Goal: Information Seeking & Learning: Learn about a topic

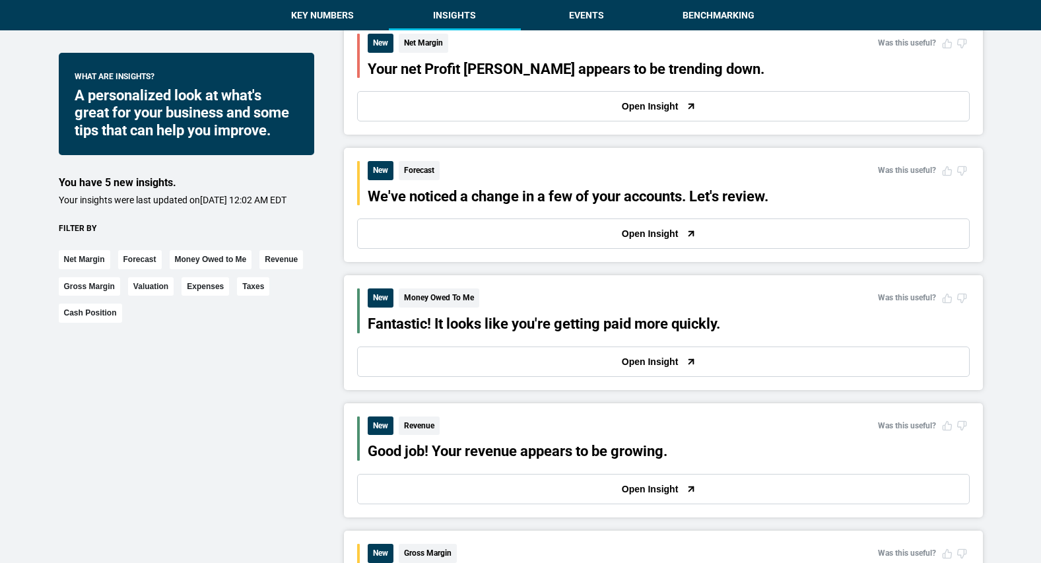
scroll to position [374, 0]
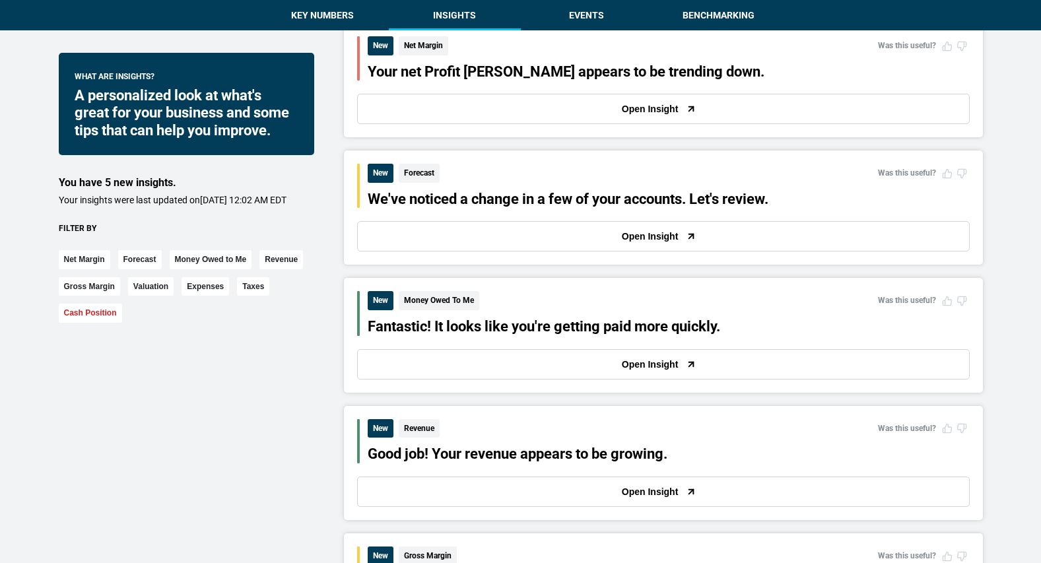
click at [88, 323] on button "Cash Position" at bounding box center [90, 313] width 63 height 19
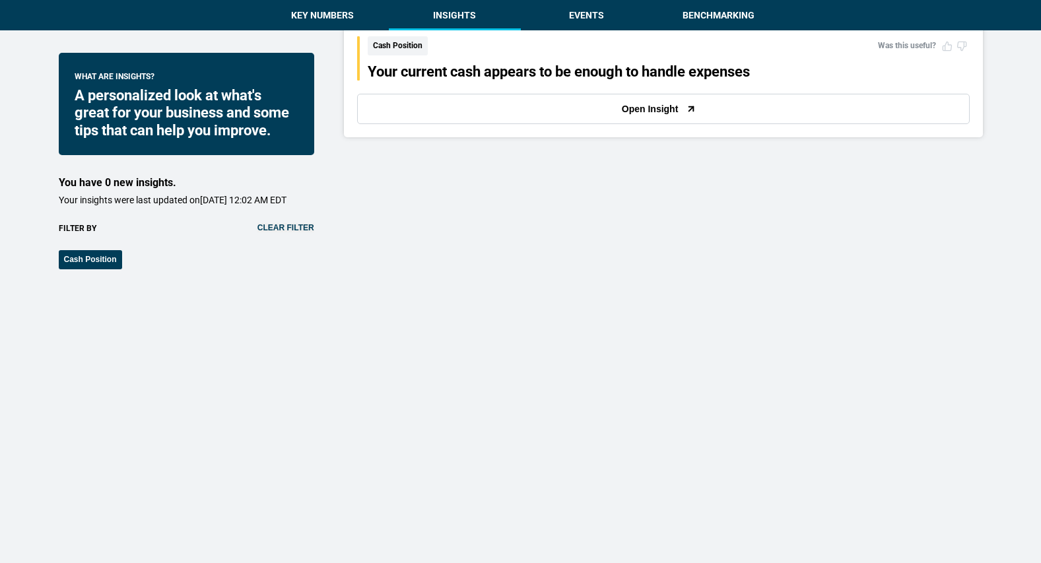
click at [600, 95] on button "Open Insight" at bounding box center [663, 109] width 612 height 30
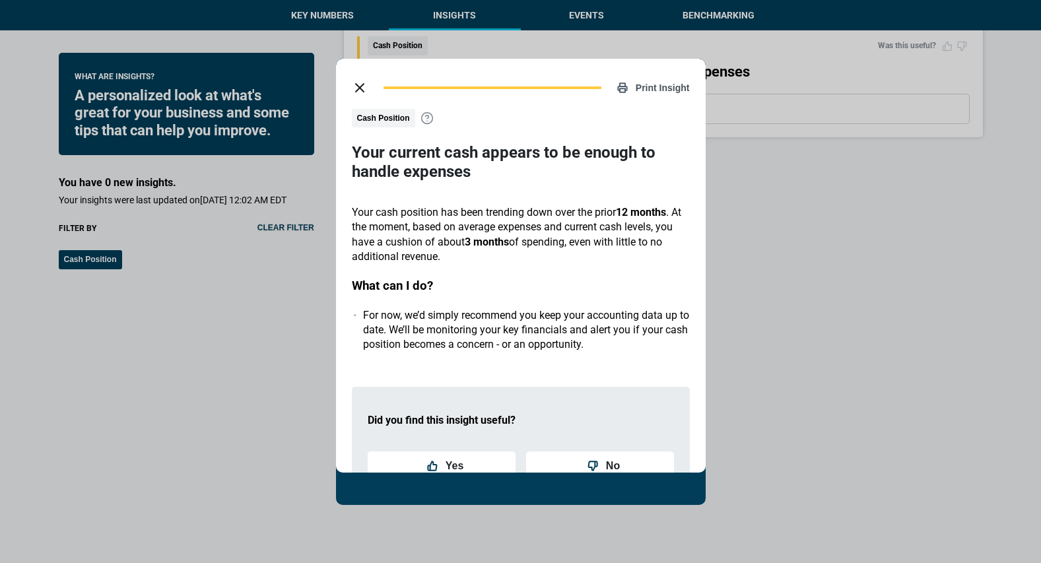
click at [361, 69] on div "Print Insight Cash Position Your current cash appears to be enough to handle ex…" at bounding box center [521, 266] width 370 height 414
click at [361, 75] on button "close dialog" at bounding box center [359, 88] width 26 height 26
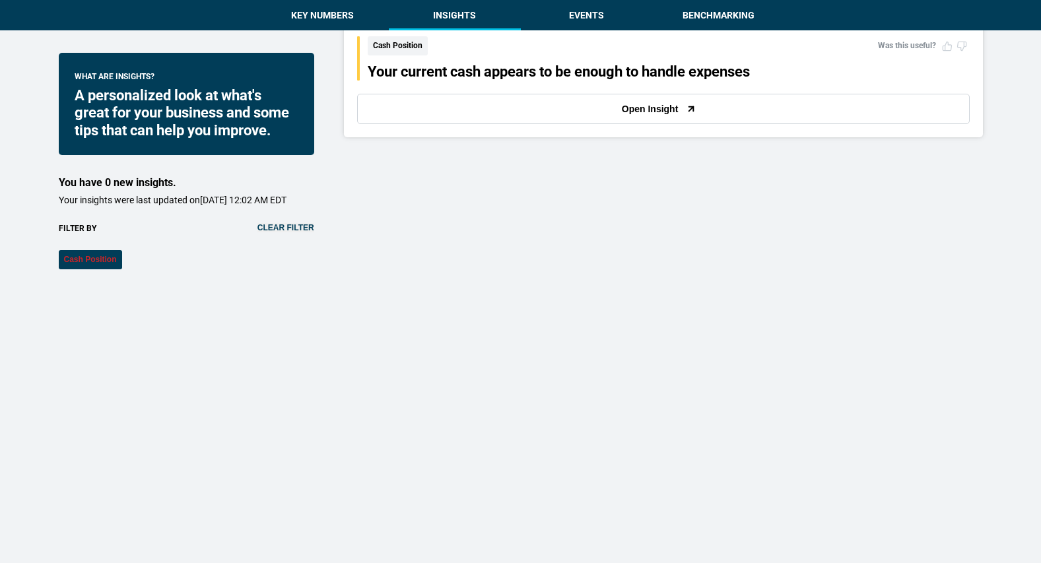
click at [96, 267] on button "Cash Position" at bounding box center [90, 259] width 63 height 19
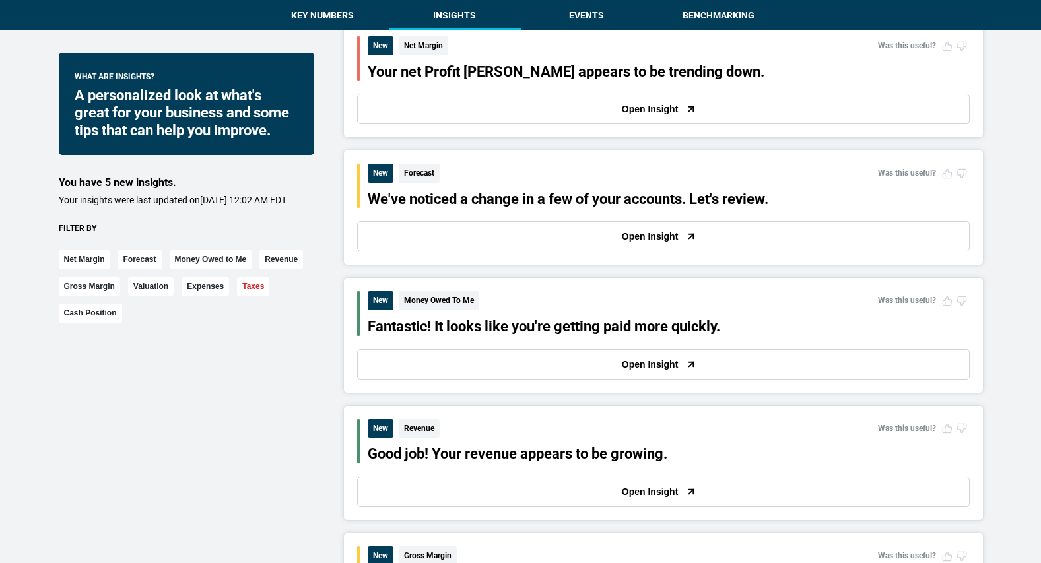
click at [252, 296] on button "Taxes" at bounding box center [253, 286] width 32 height 19
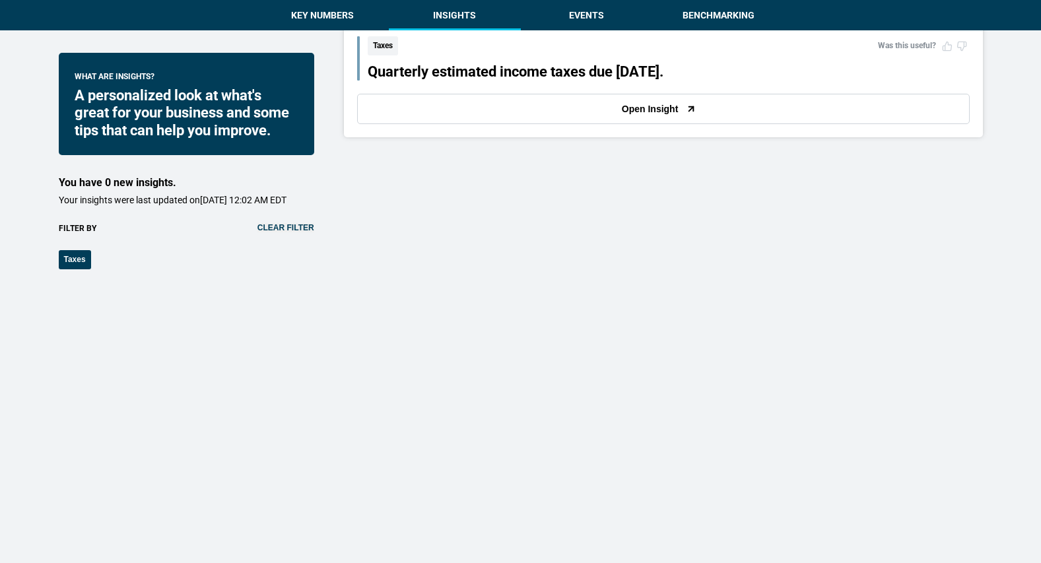
click at [424, 119] on button "Open Insight" at bounding box center [663, 109] width 612 height 30
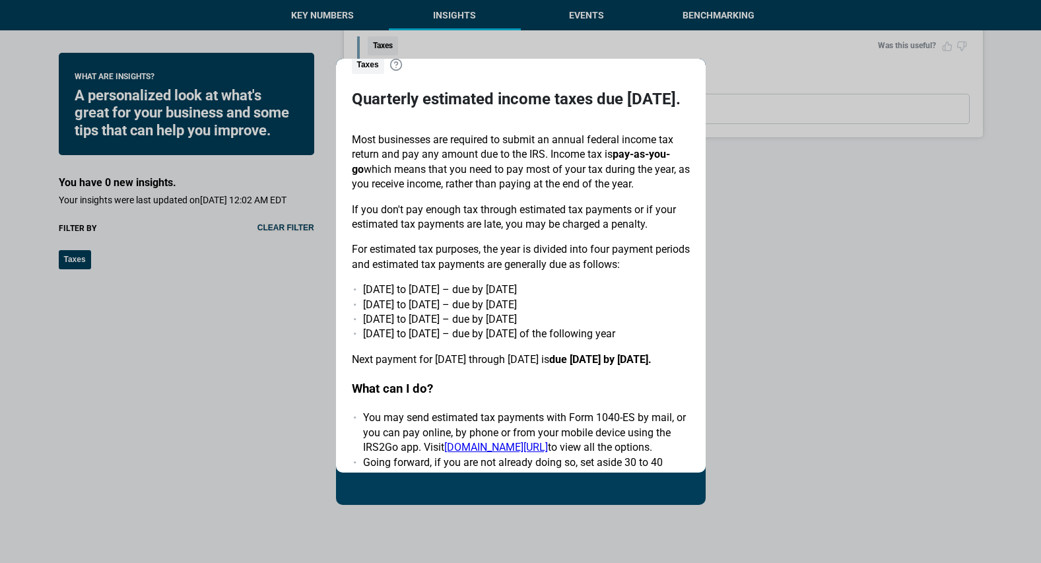
scroll to position [125, 0]
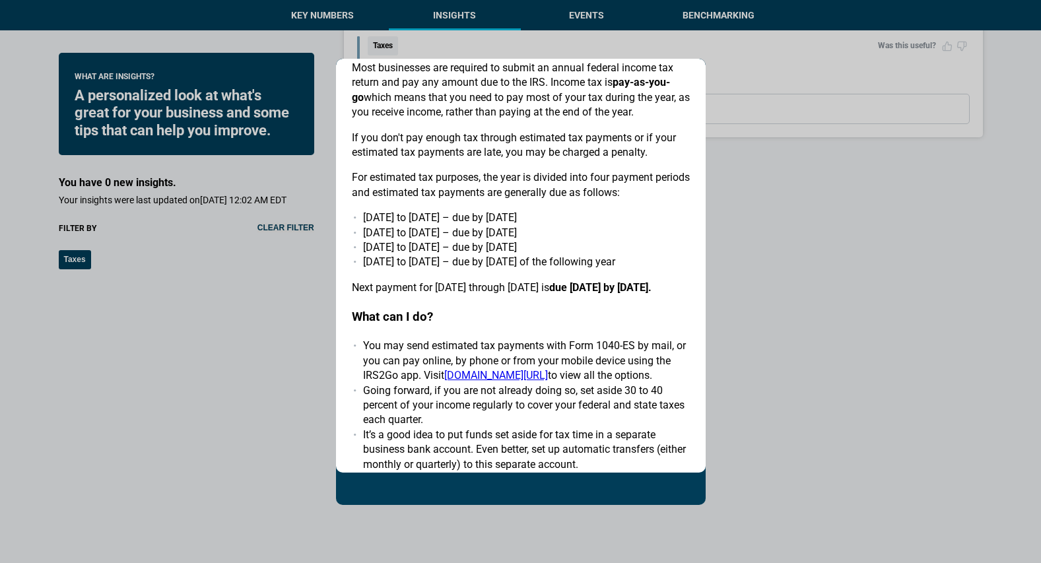
click at [312, 115] on div "Print Insight Taxes Quarterly estimated income taxes due [DATE]. Most businesse…" at bounding box center [520, 281] width 1041 height 563
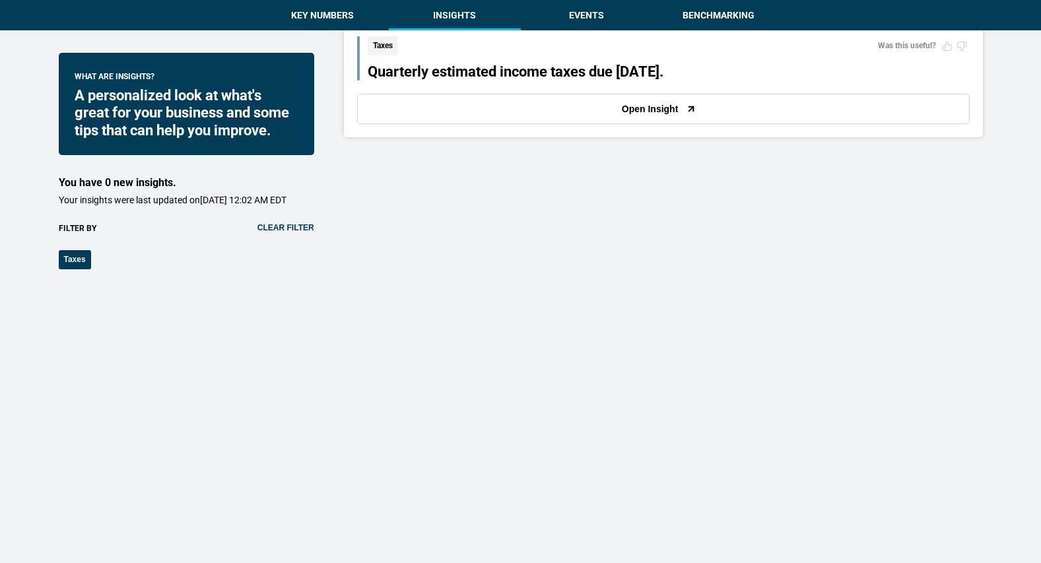
click at [272, 234] on div "Filter by" at bounding box center [186, 228] width 255 height 11
click at [271, 232] on button "Clear filter" at bounding box center [285, 227] width 57 height 9
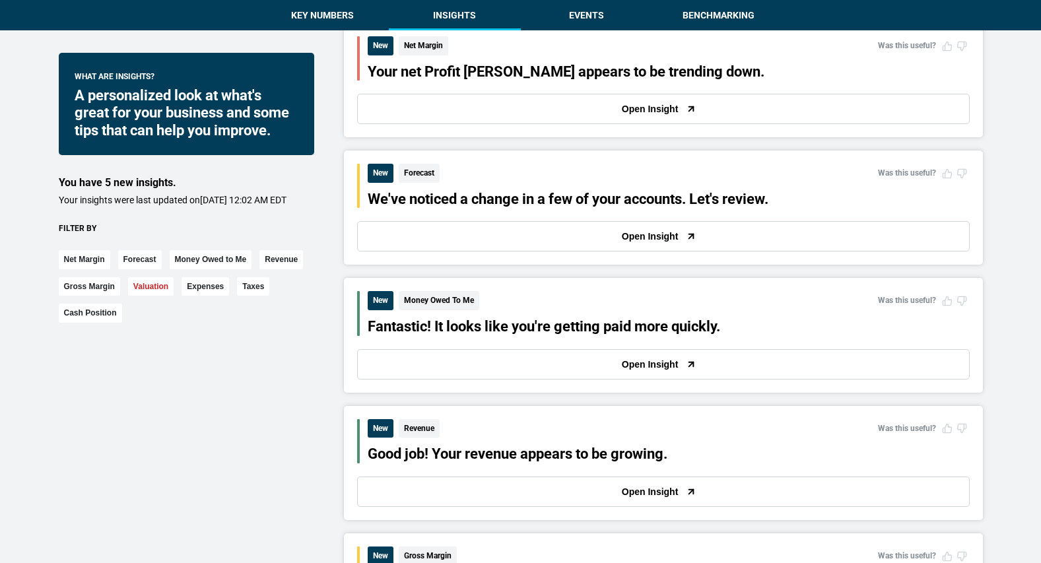
click at [152, 296] on button "Valuation" at bounding box center [151, 286] width 46 height 19
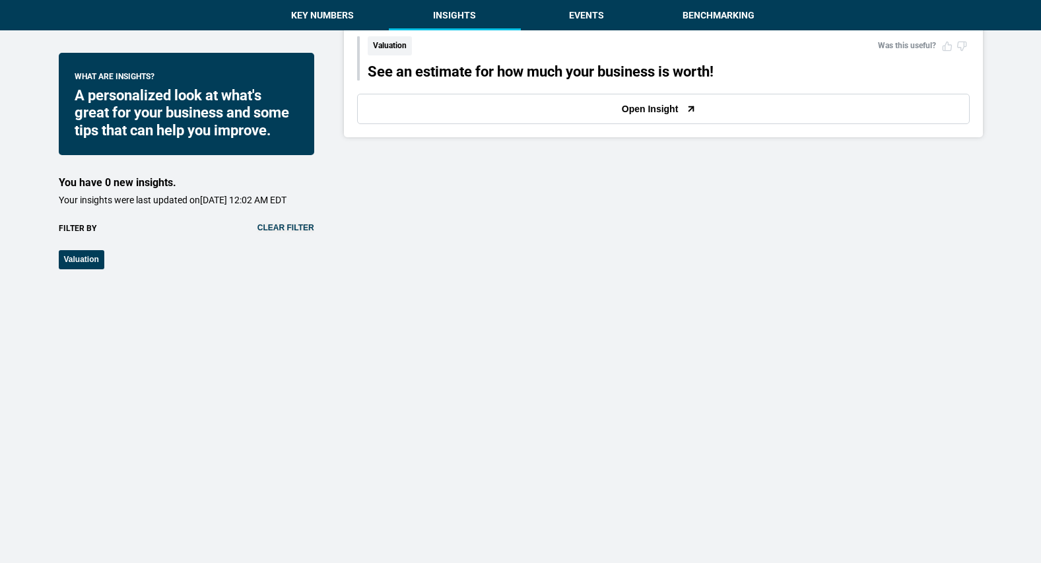
click at [443, 111] on button "Open Insight" at bounding box center [663, 109] width 612 height 30
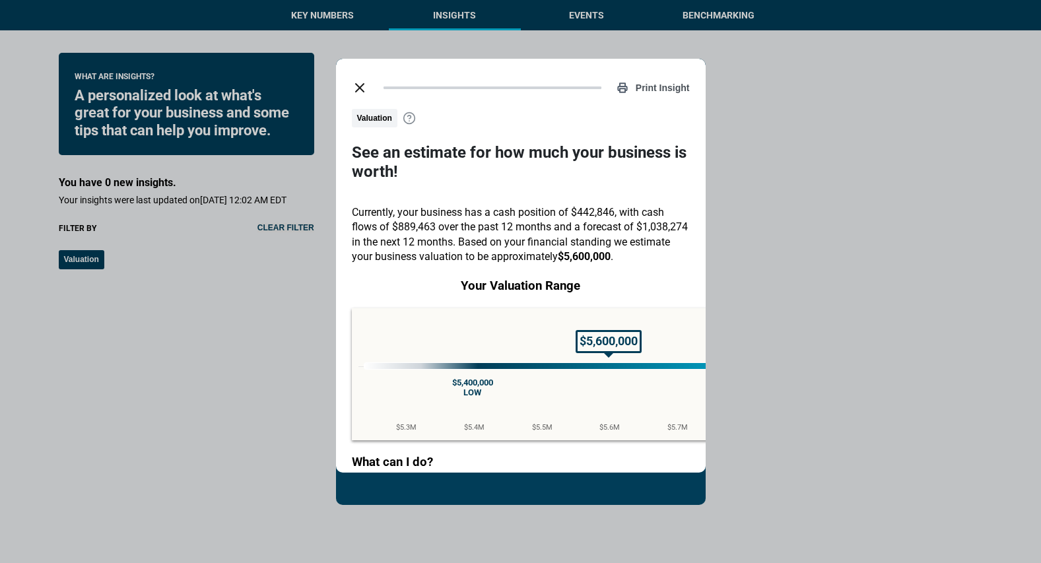
click at [357, 83] on icon "close dialog" at bounding box center [360, 88] width 16 height 16
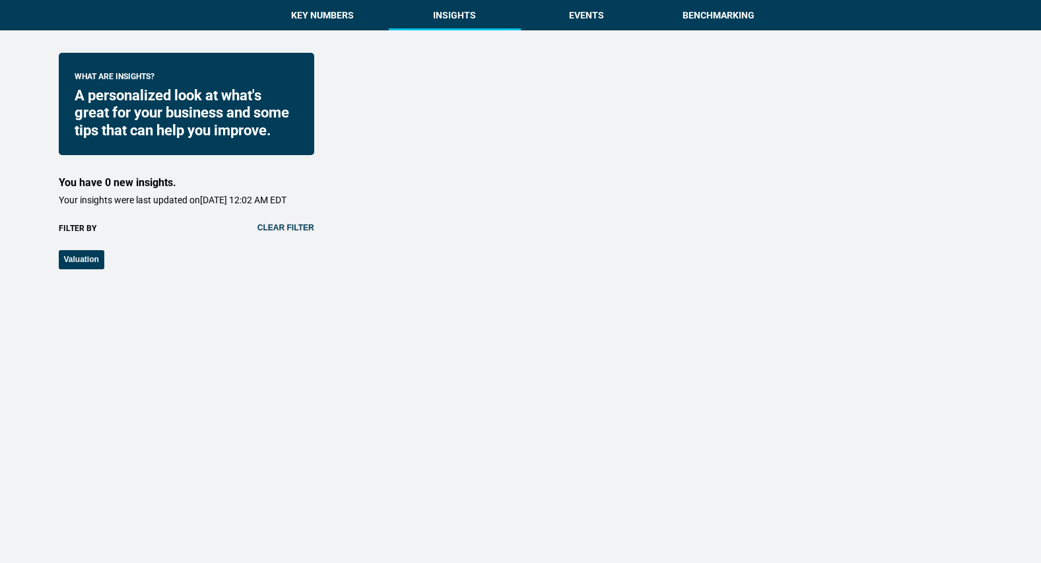
click at [293, 234] on div "Filter by" at bounding box center [186, 228] width 255 height 11
click at [290, 232] on button "Clear filter" at bounding box center [285, 227] width 57 height 9
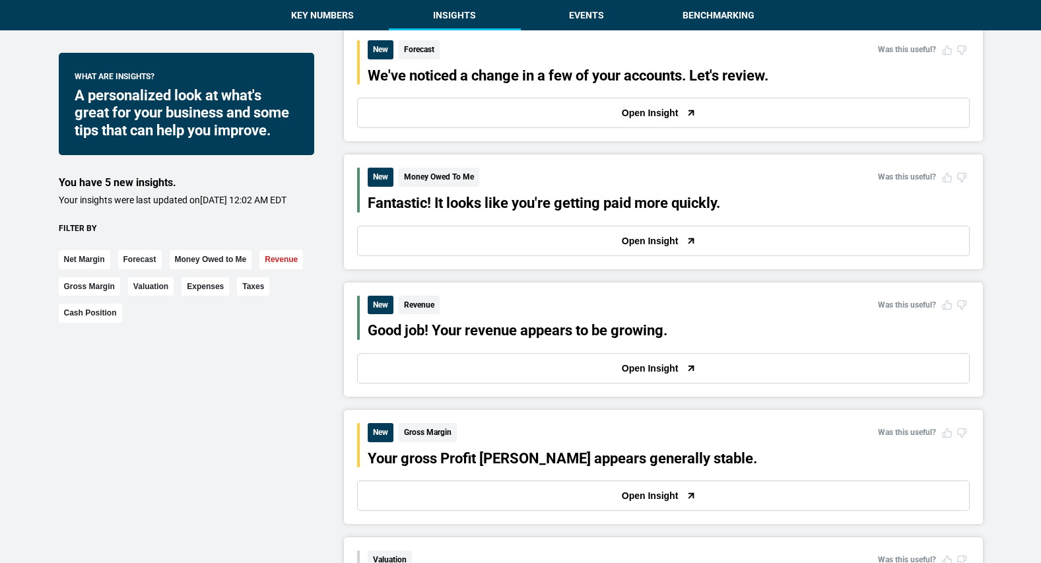
click at [272, 269] on button "Revenue" at bounding box center [281, 259] width 44 height 19
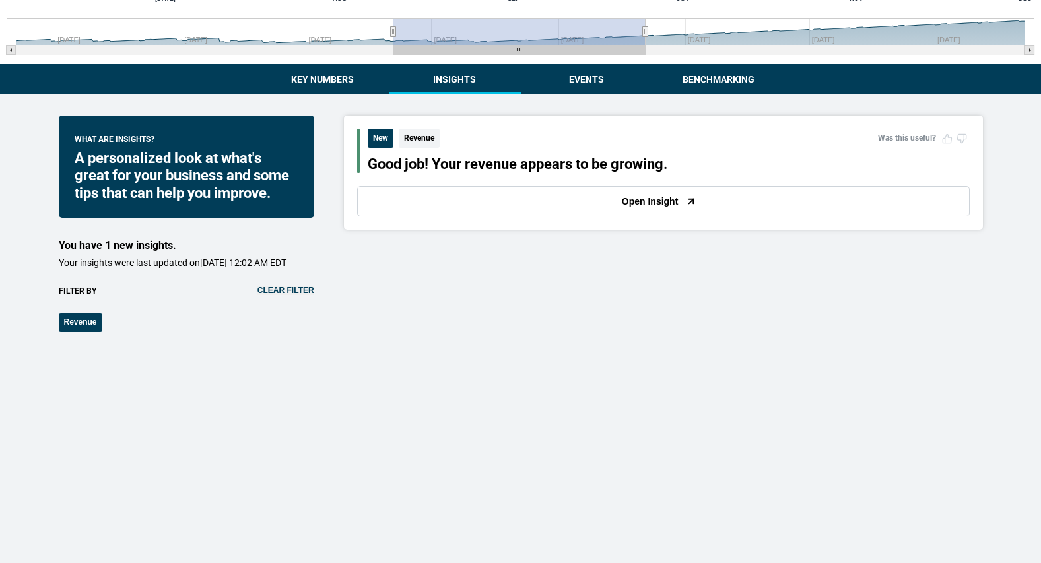
scroll to position [242, 0]
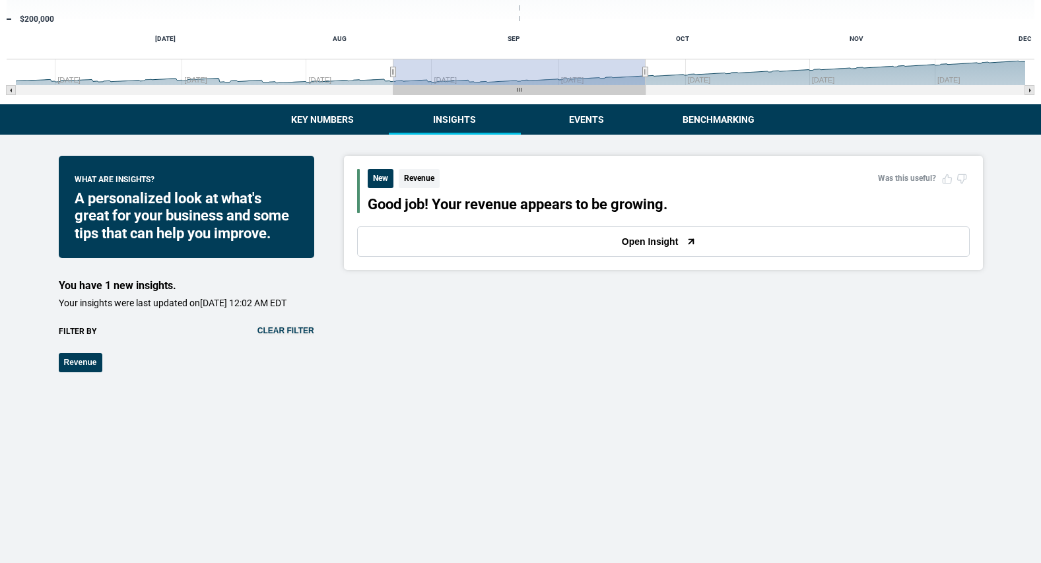
click at [410, 245] on button "Open Insight" at bounding box center [663, 241] width 612 height 30
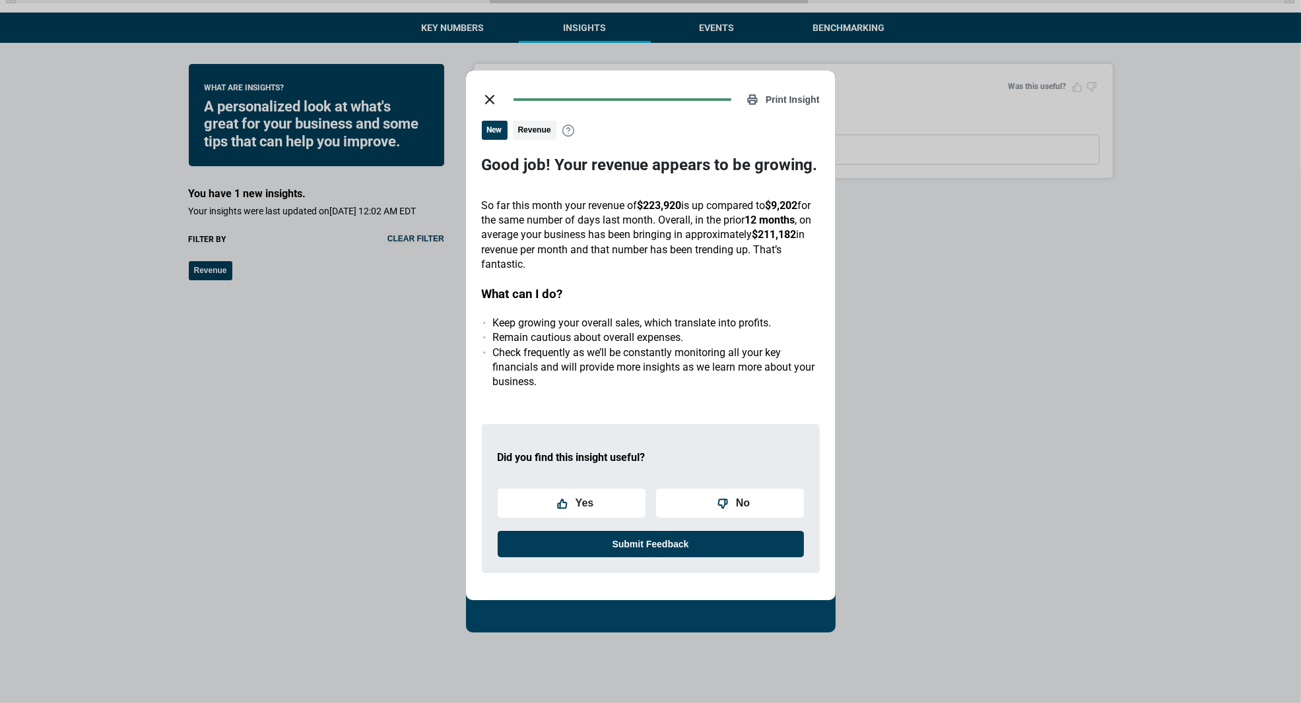
scroll to position [307, 0]
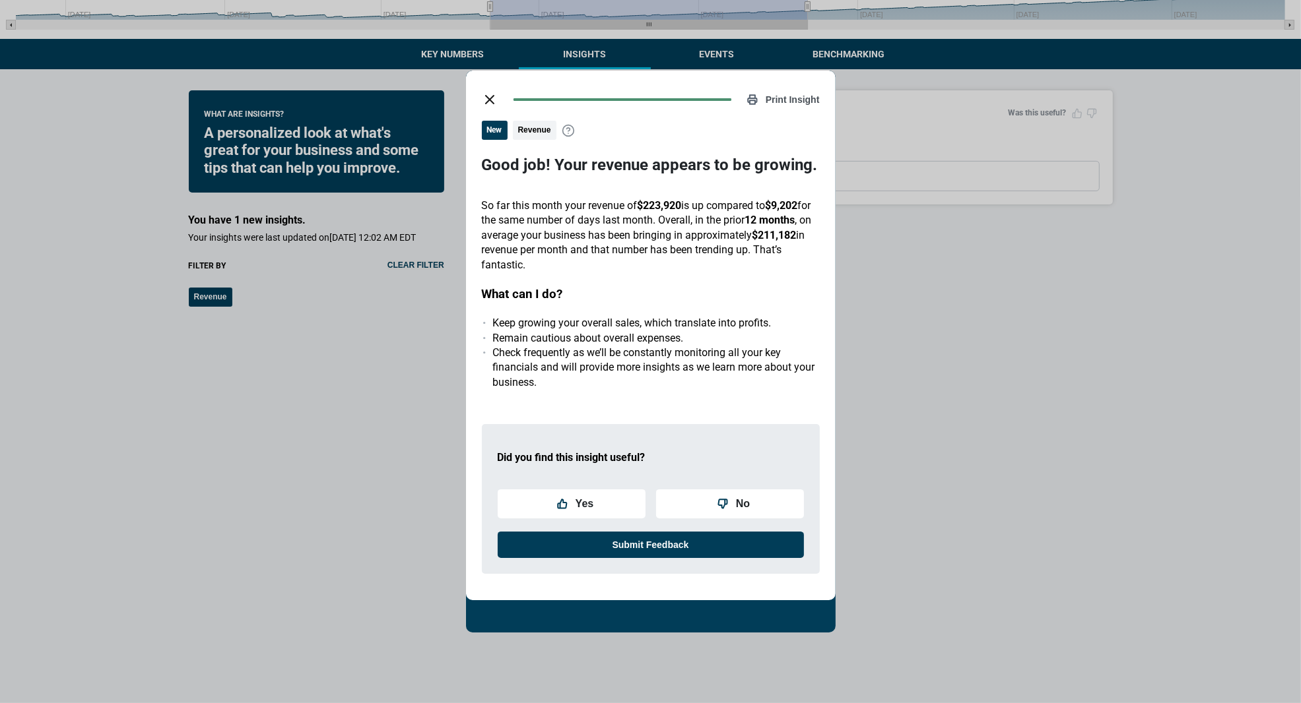
click at [488, 100] on line "close dialog" at bounding box center [490, 100] width 8 height 8
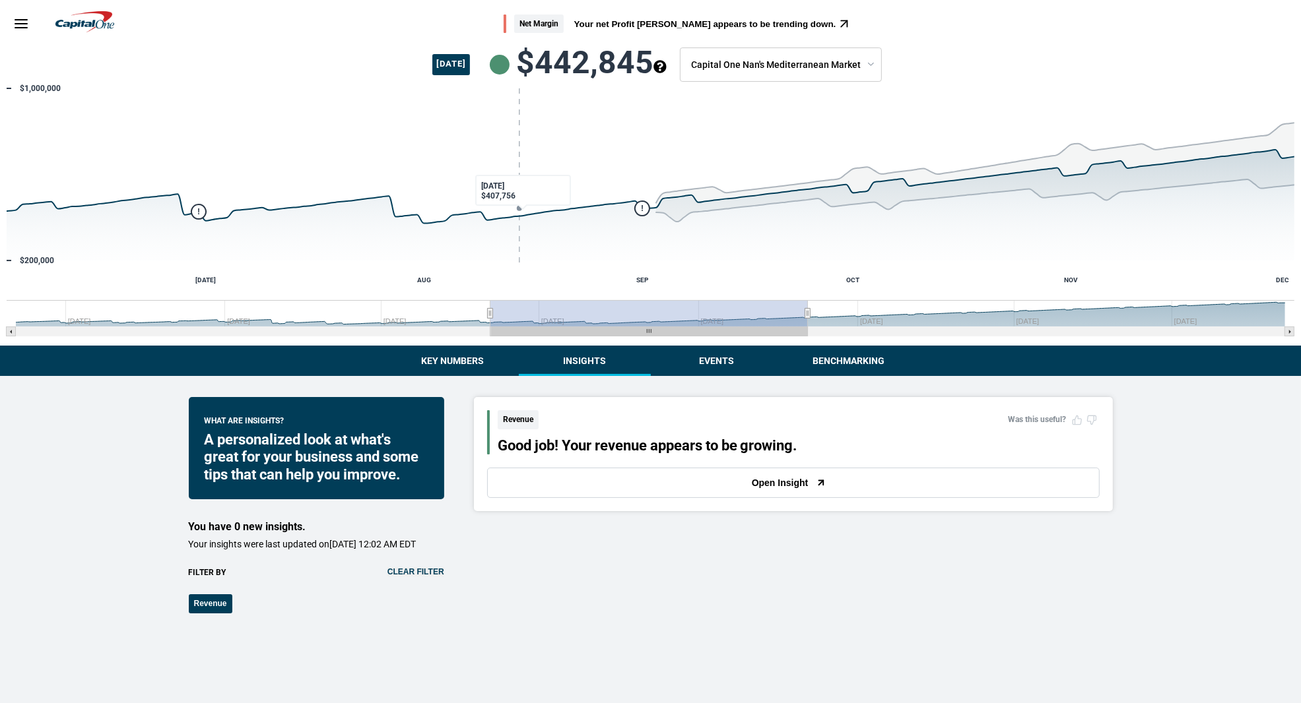
click at [589, 368] on button "Insights" at bounding box center [585, 361] width 132 height 30
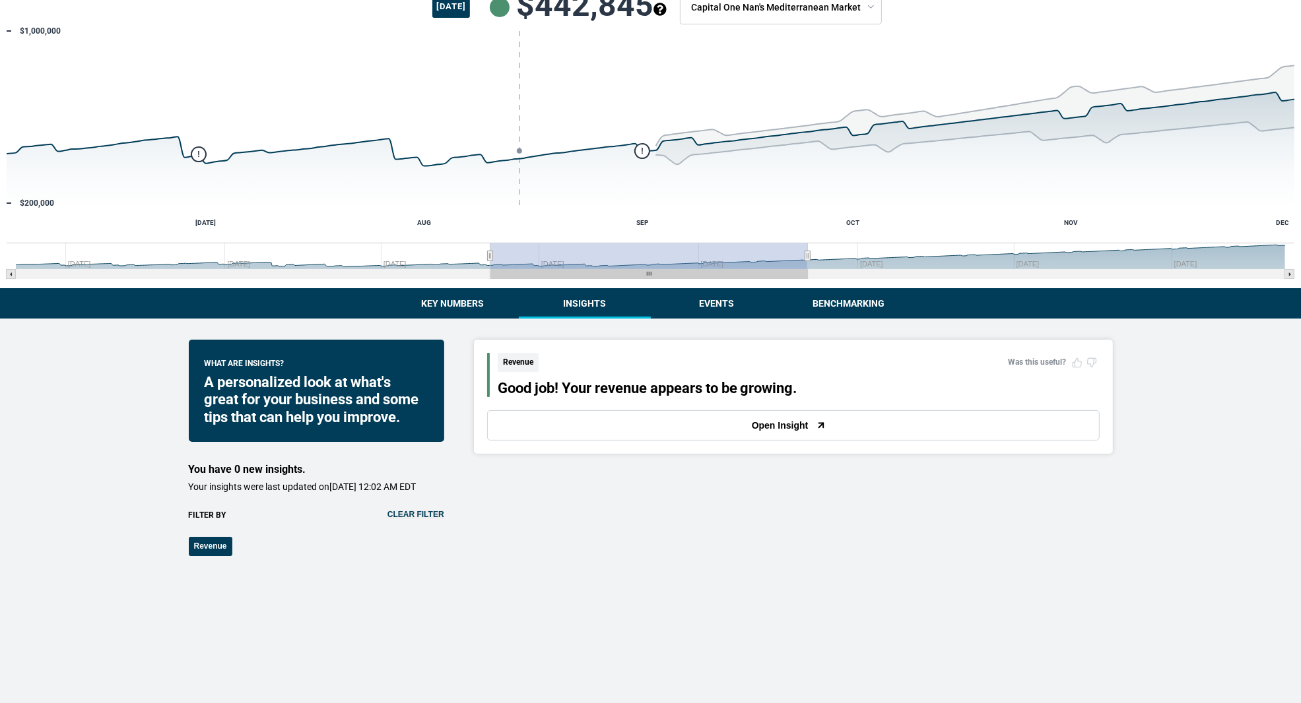
scroll to position [221, 0]
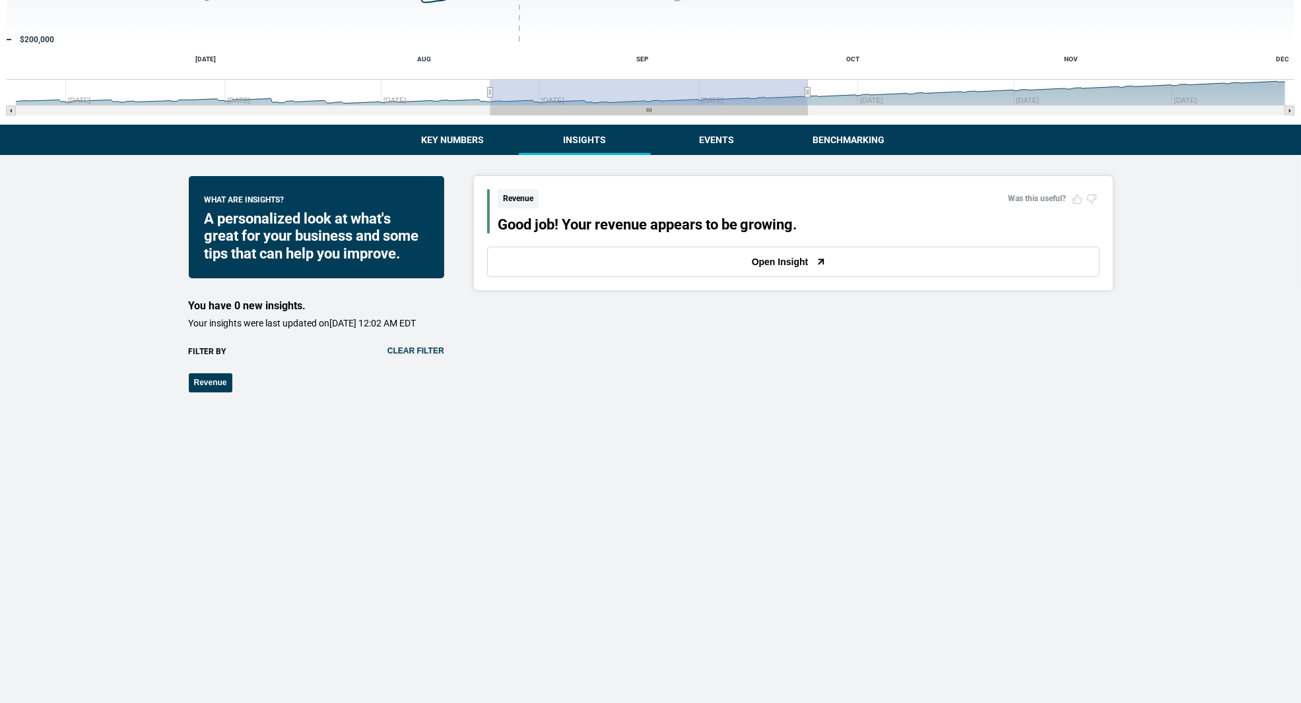
click at [644, 264] on button "Open Insight" at bounding box center [793, 262] width 612 height 30
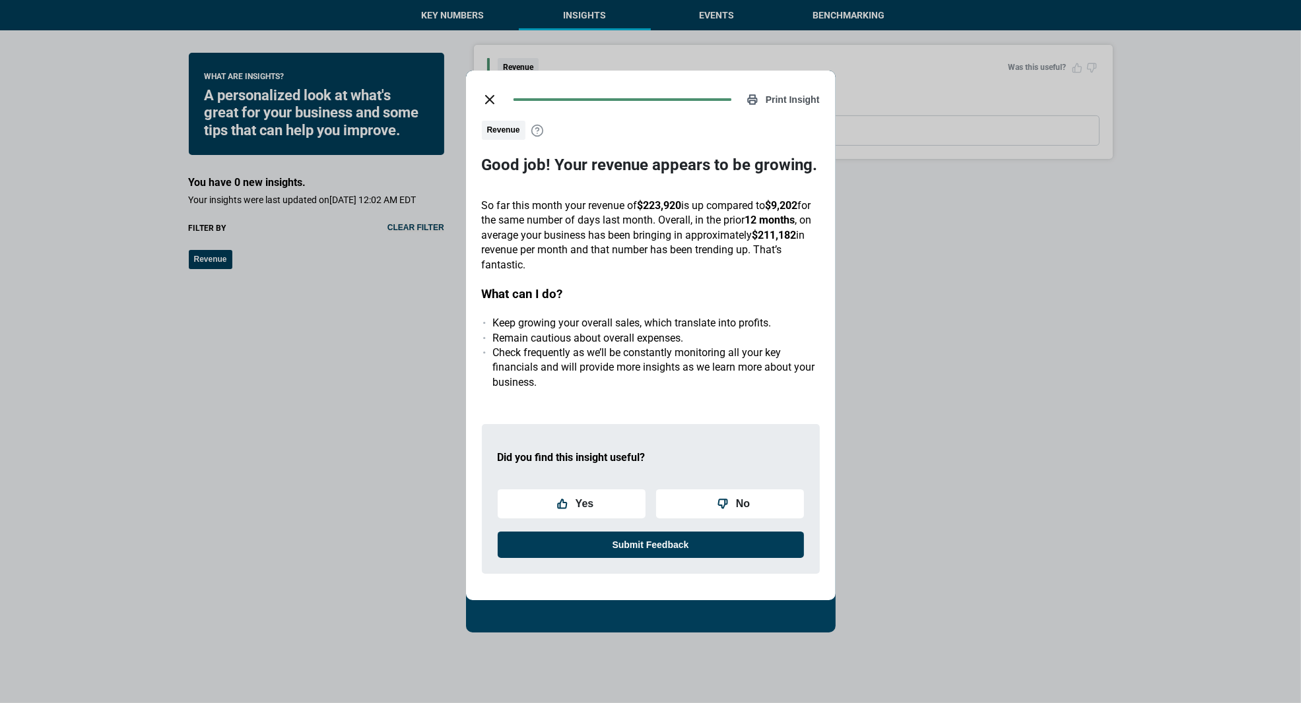
scroll to position [340, 0]
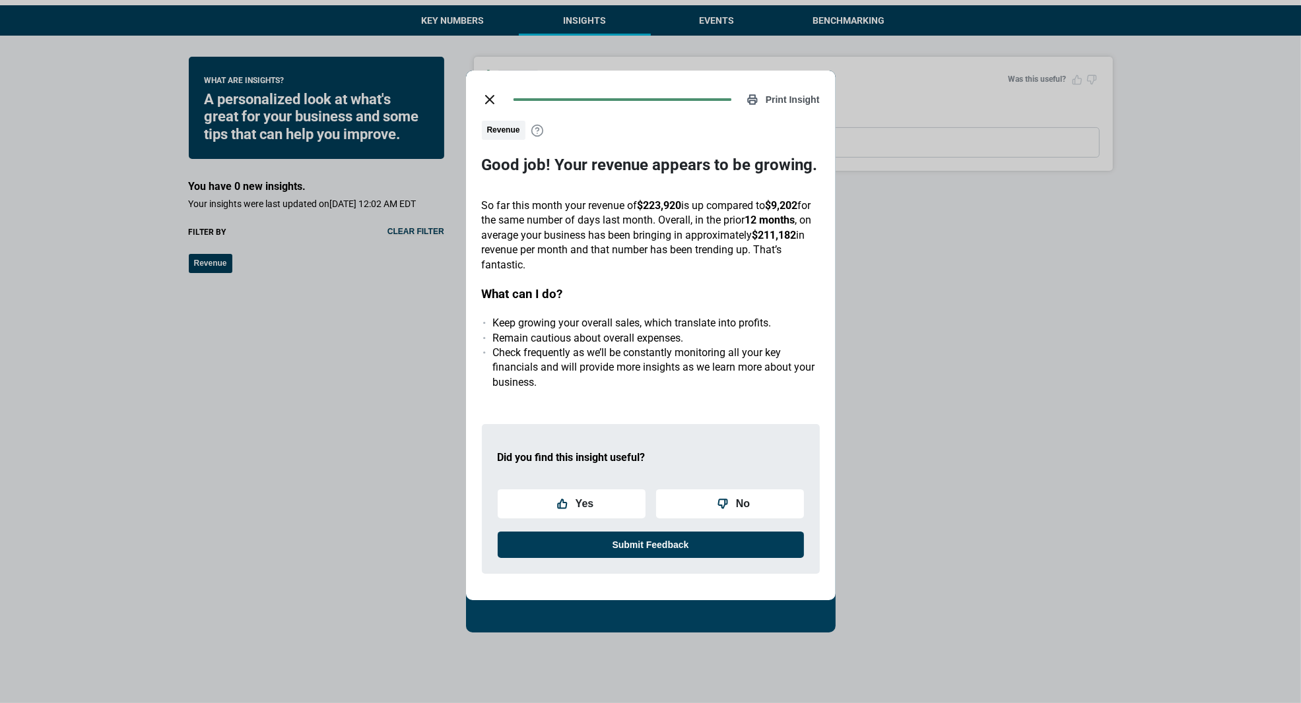
click at [486, 94] on icon "close dialog" at bounding box center [490, 100] width 16 height 16
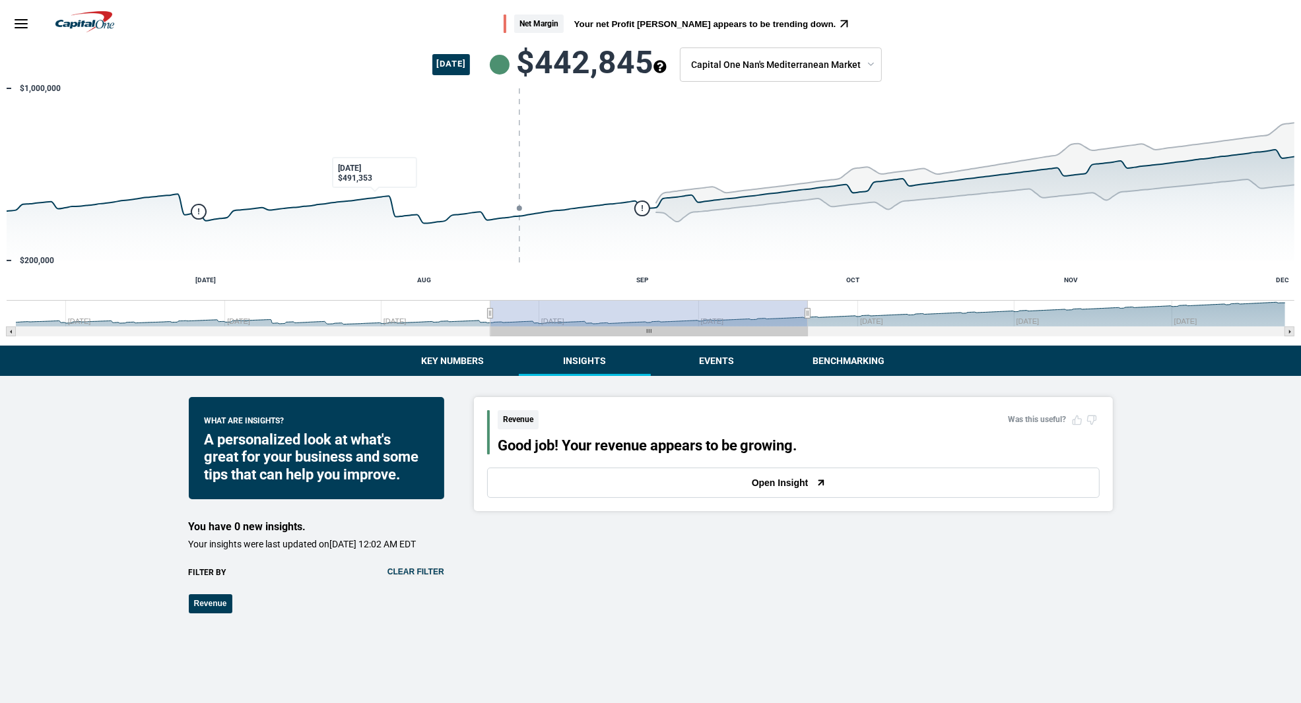
click at [415, 562] on button "Clear filter" at bounding box center [415, 571] width 57 height 9
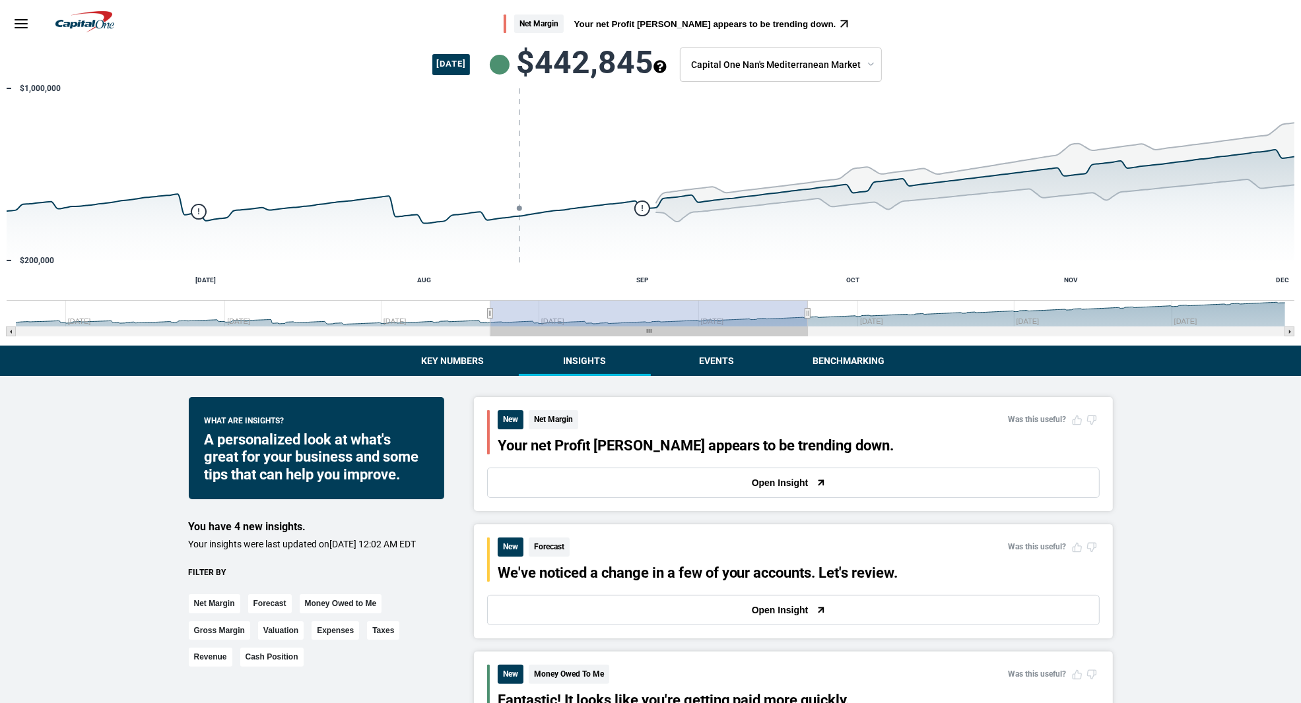
click at [582, 360] on button "Insights" at bounding box center [585, 361] width 132 height 30
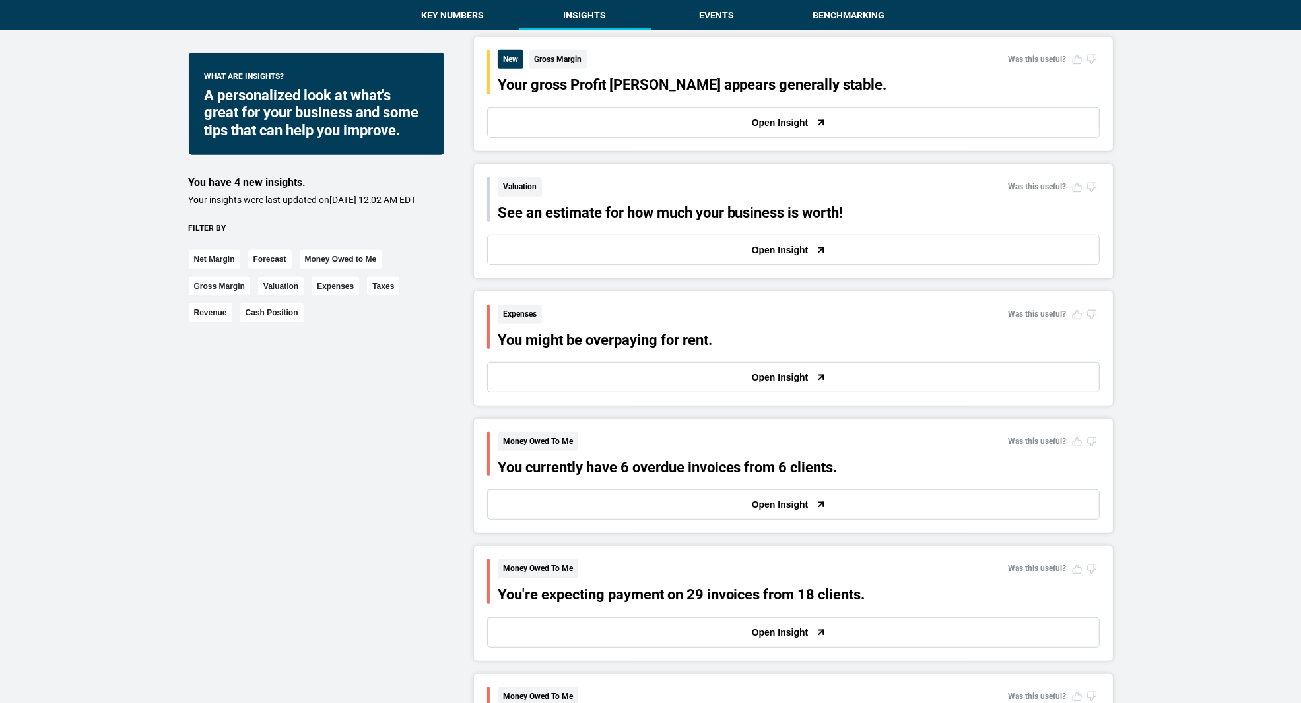
scroll to position [740, 0]
